Goal: Task Accomplishment & Management: Manage account settings

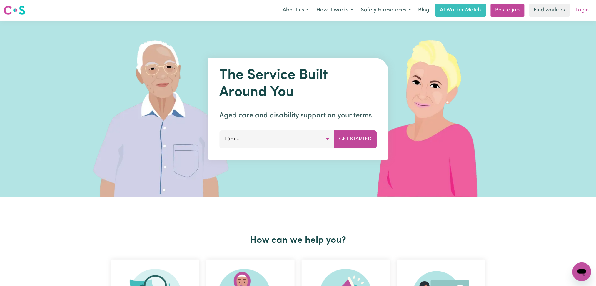
click at [585, 7] on link "Login" at bounding box center [582, 10] width 20 height 13
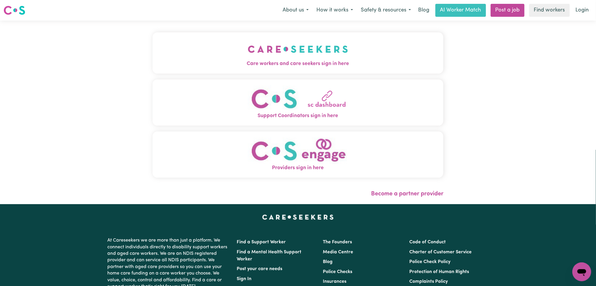
click at [248, 59] on img "Care workers and care seekers sign in here" at bounding box center [298, 49] width 100 height 22
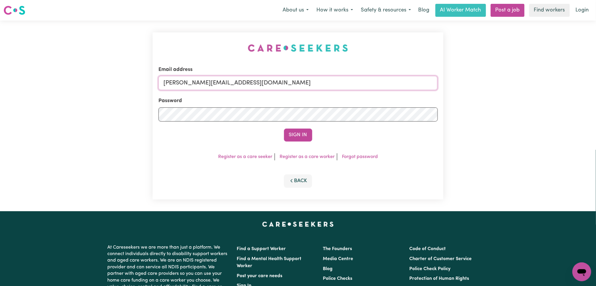
drag, startPoint x: 229, startPoint y: 77, endPoint x: 226, endPoint y: 80, distance: 4.0
click at [228, 77] on input "[PERSON_NAME][EMAIL_ADDRESS][DOMAIN_NAME]" at bounding box center [298, 83] width 279 height 14
drag, startPoint x: 194, startPoint y: 77, endPoint x: 370, endPoint y: 79, distance: 176.8
click at [370, 79] on input "Superuser~[EMAIL_ADDRESS][DOMAIN_NAME]" at bounding box center [298, 83] width 279 height 14
type input "[EMAIL_ADDRESS][DOMAIN_NAME]"
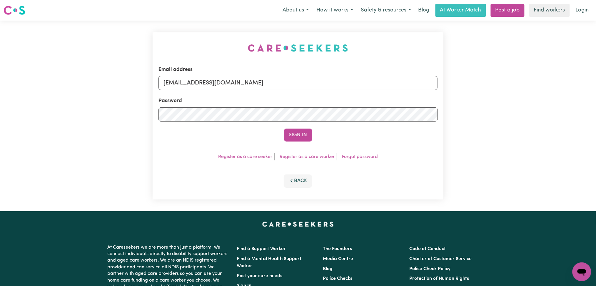
click at [314, 136] on div "Sign In" at bounding box center [298, 135] width 279 height 13
click at [304, 135] on button "Sign In" at bounding box center [298, 135] width 28 height 13
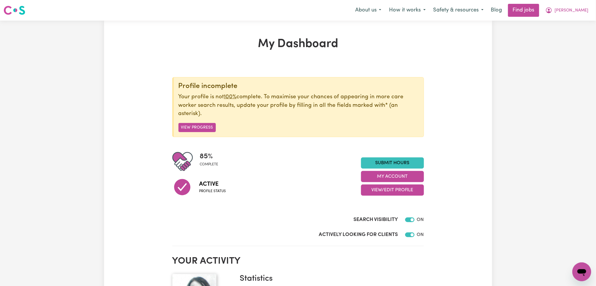
scroll to position [39, 0]
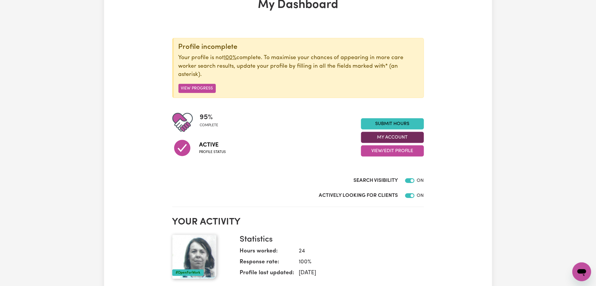
click at [385, 143] on button "My Account" at bounding box center [392, 137] width 63 height 11
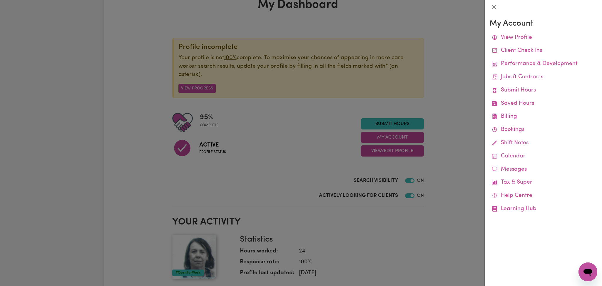
click at [385, 147] on div at bounding box center [301, 143] width 602 height 286
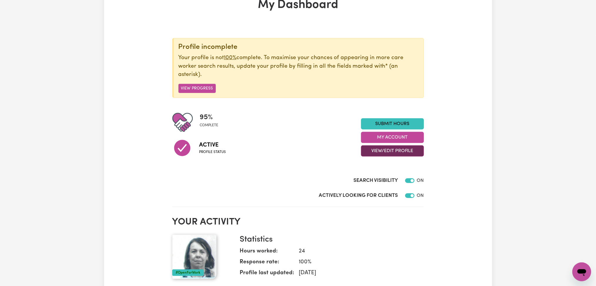
click at [374, 150] on button "View/Edit Profile" at bounding box center [392, 150] width 63 height 11
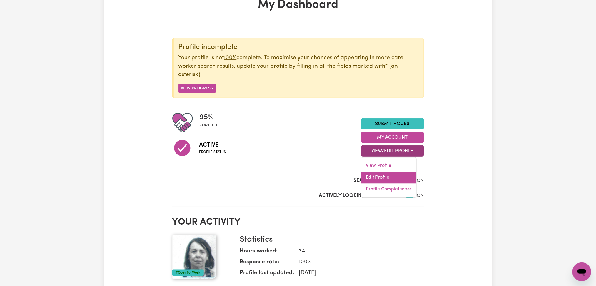
click at [371, 175] on link "Edit Profile" at bounding box center [389, 178] width 55 height 12
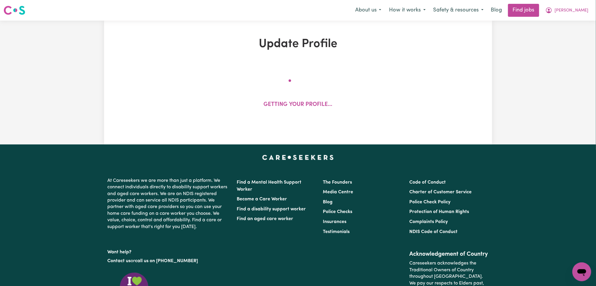
select select "[DEMOGRAPHIC_DATA]"
select select "[DEMOGRAPHIC_DATA] Citizen"
select select "Studying a healthcare related degree or qualification"
select select "60"
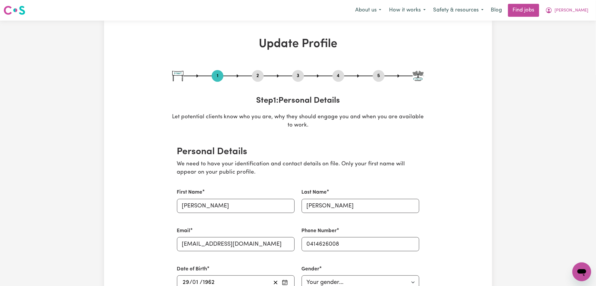
click at [338, 72] on button "4" at bounding box center [339, 76] width 12 height 8
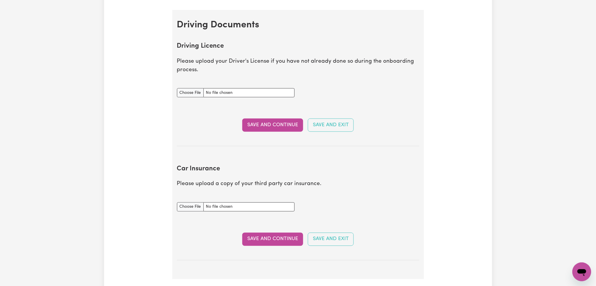
scroll to position [314, 0]
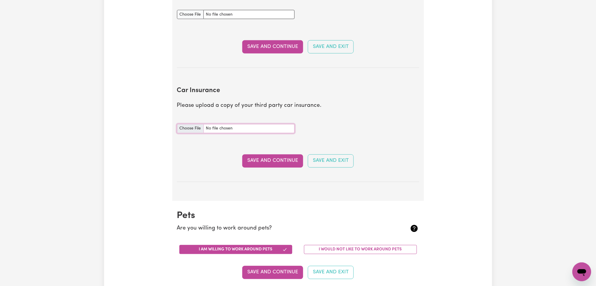
click at [191, 125] on input "Car Insurance document" at bounding box center [236, 128] width 118 height 9
type input "C:\fakepath\[PERSON_NAME] CTP 31072026.jpg"
click at [267, 162] on button "Save and Continue" at bounding box center [272, 160] width 61 height 13
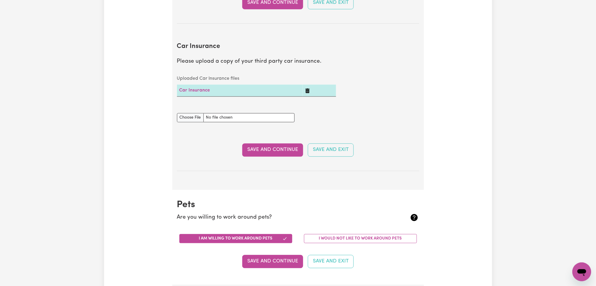
scroll to position [201, 0]
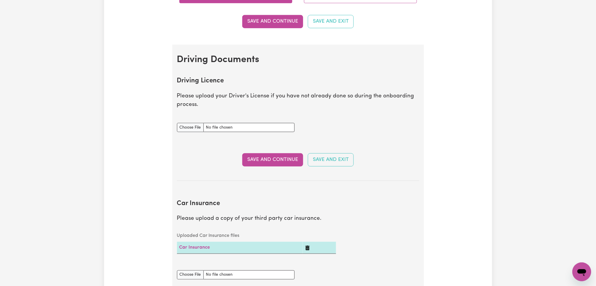
click at [184, 134] on div "Driving Licence document" at bounding box center [236, 127] width 125 height 23
click at [189, 126] on input "Driving Licence document" at bounding box center [236, 127] width 118 height 9
type input "C:\fakepath\[PERSON_NAME] DL.pdf"
click at [267, 164] on button "Save and Continue" at bounding box center [272, 159] width 61 height 13
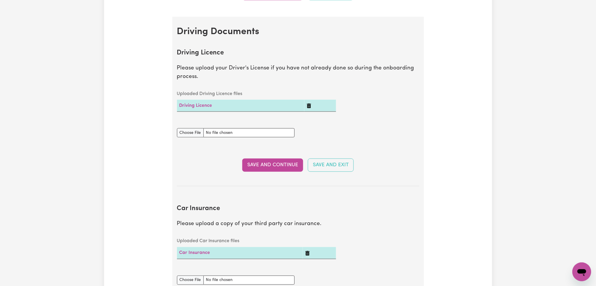
scroll to position [32, 0]
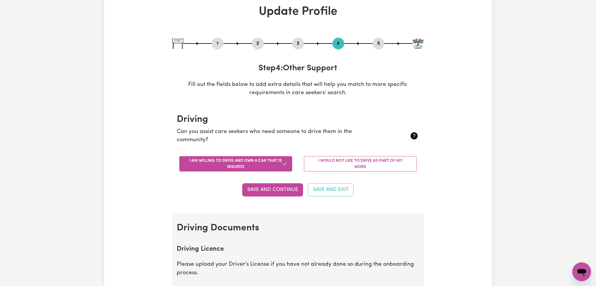
click at [218, 40] on button "1" at bounding box center [218, 44] width 12 height 8
select select "[DEMOGRAPHIC_DATA]"
select select "[DEMOGRAPHIC_DATA] Citizen"
select select "Studying a healthcare related degree or qualification"
select select "60"
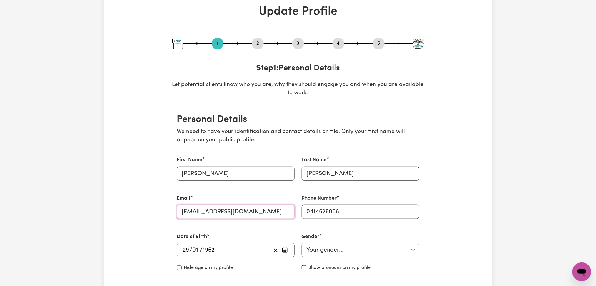
click at [216, 212] on input "[EMAIL_ADDRESS][DOMAIN_NAME]" at bounding box center [236, 212] width 118 height 14
click at [336, 44] on button "4" at bounding box center [339, 44] width 12 height 8
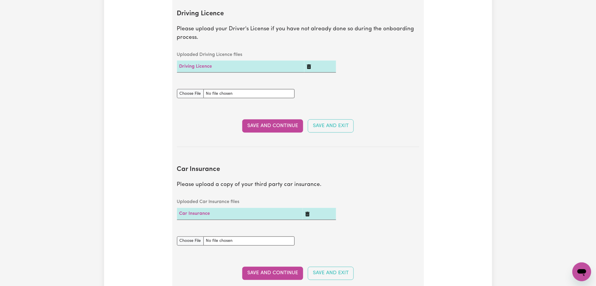
scroll to position [111, 0]
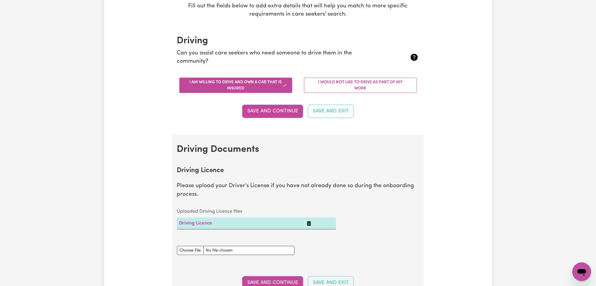
drag, startPoint x: 594, startPoint y: 50, endPoint x: 586, endPoint y: 49, distance: 8.0
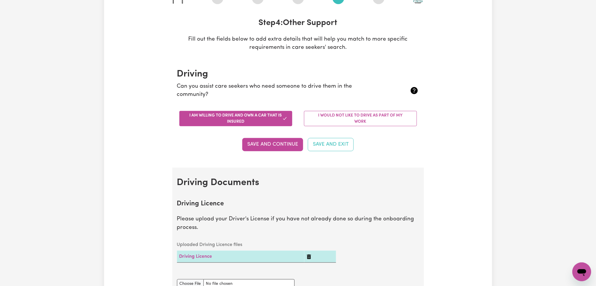
scroll to position [0, 0]
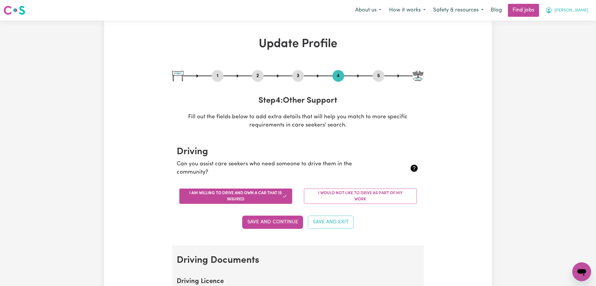
click at [577, 15] on button "[PERSON_NAME]" at bounding box center [567, 10] width 51 height 12
click at [566, 45] on link "Logout" at bounding box center [569, 44] width 46 height 11
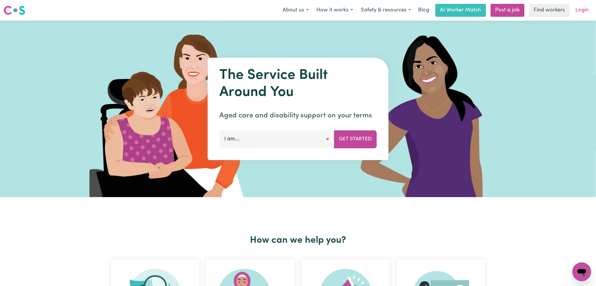
click at [590, 8] on link "Login" at bounding box center [582, 10] width 20 height 13
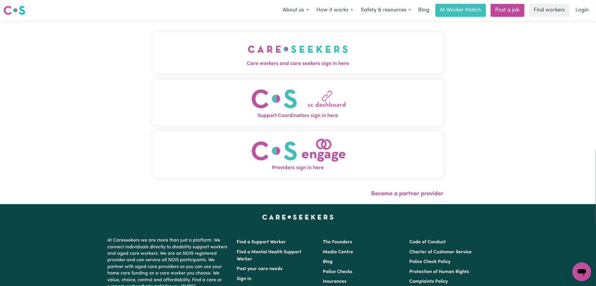
click at [306, 54] on button "Care workers and care seekers sign in here" at bounding box center [298, 52] width 291 height 41
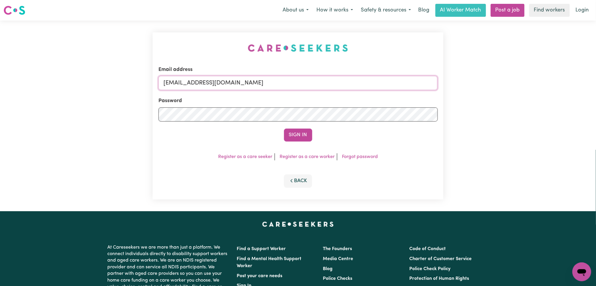
drag, startPoint x: 271, startPoint y: 79, endPoint x: 267, endPoint y: 84, distance: 5.7
click at [271, 79] on input "[EMAIL_ADDRESS][DOMAIN_NAME]" at bounding box center [298, 83] width 279 height 14
drag, startPoint x: 194, startPoint y: 81, endPoint x: 353, endPoint y: 98, distance: 160.7
click at [353, 98] on form "Email address Superuser~[EMAIL_ADDRESS][DOMAIN_NAME] Password Sign In" at bounding box center [298, 104] width 279 height 76
type input "[EMAIL_ADDRESS][DOMAIN_NAME]"
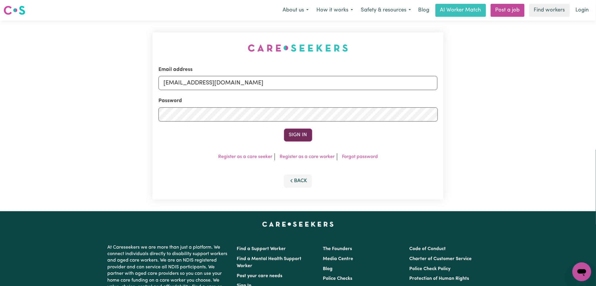
click at [300, 136] on button "Sign In" at bounding box center [298, 135] width 28 height 13
